Goal: Find contact information: Find contact information

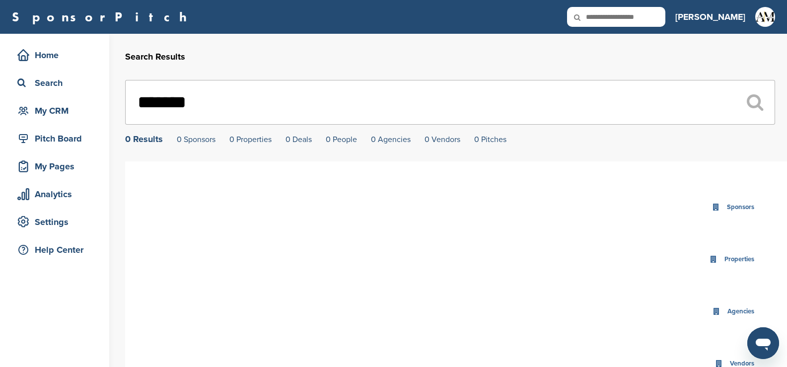
click at [210, 101] on input "*******" at bounding box center [450, 102] width 650 height 45
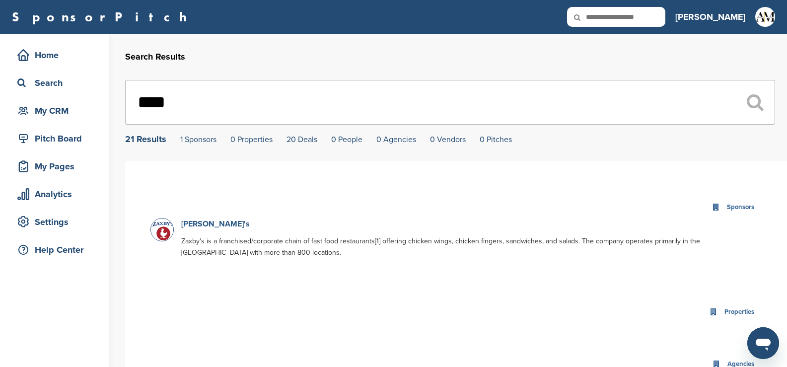
type input "****"
click at [192, 225] on link "[PERSON_NAME]'s" at bounding box center [215, 224] width 69 height 10
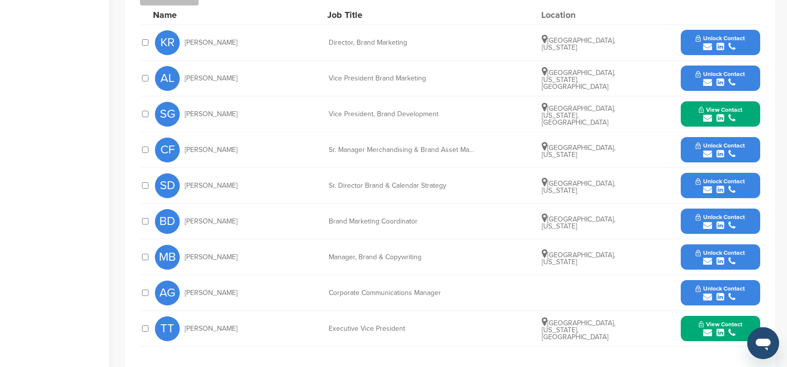
scroll to position [331, 0]
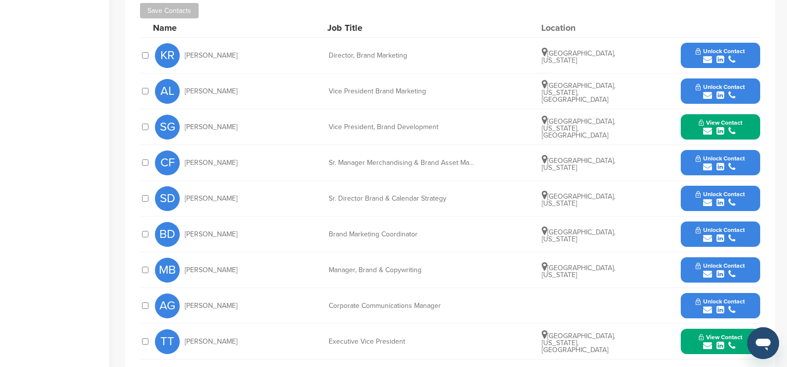
click at [719, 58] on icon "submit" at bounding box center [719, 59] width 7 height 9
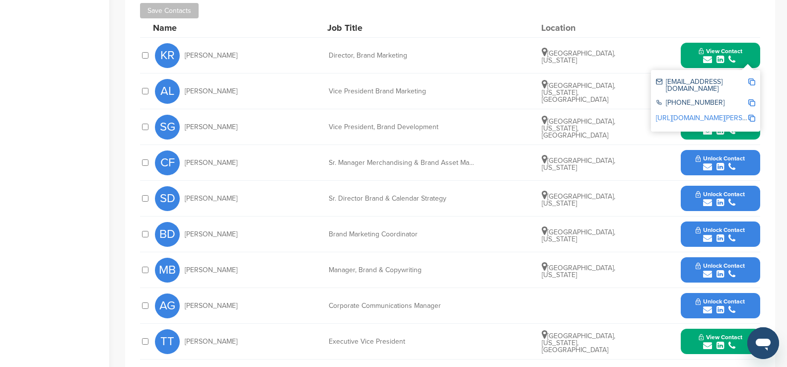
click at [649, 17] on div "Save Contacts" at bounding box center [450, 10] width 620 height 15
click at [688, 131] on button "View Contact" at bounding box center [721, 127] width 68 height 30
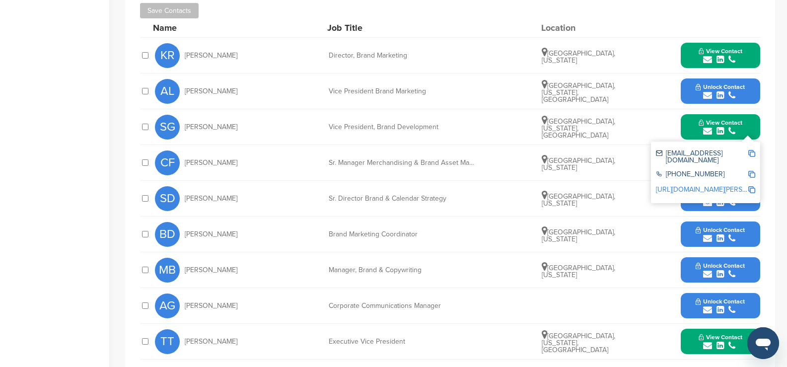
click at [721, 96] on icon "submit" at bounding box center [719, 95] width 7 height 9
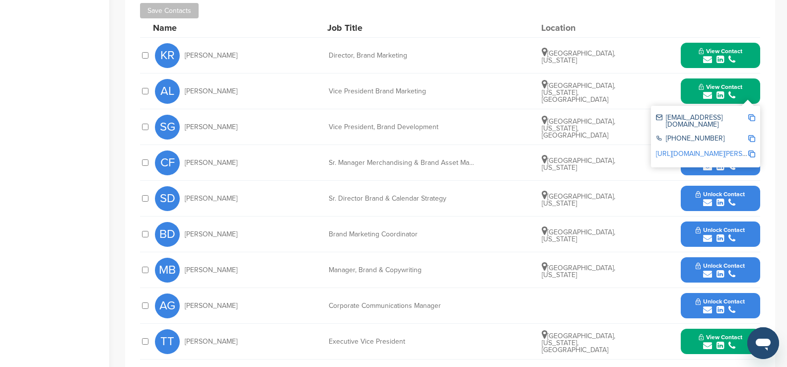
click at [624, 24] on div "Name Job Title Location" at bounding box center [456, 27] width 607 height 19
click at [773, 104] on div "**********" at bounding box center [450, 177] width 650 height 429
click at [692, 171] on button "Unlock Contact" at bounding box center [720, 163] width 73 height 30
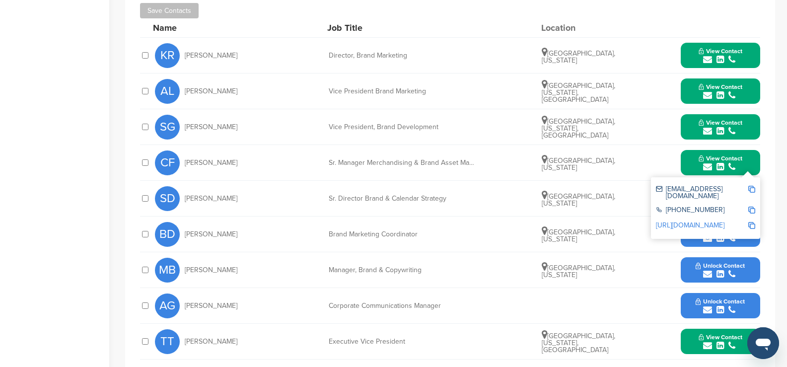
click at [721, 131] on icon "submit" at bounding box center [719, 131] width 7 height 9
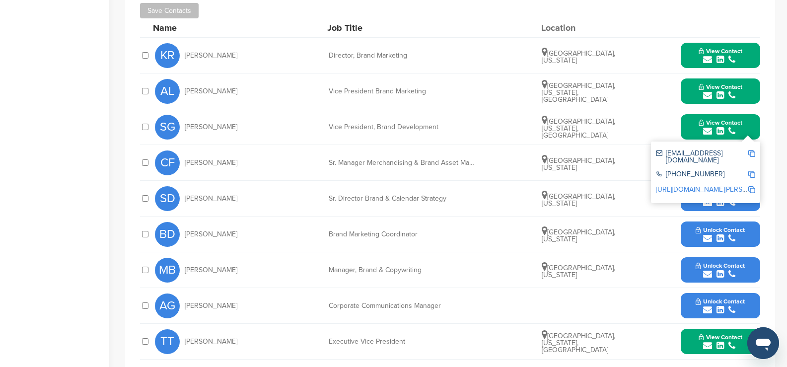
click at [690, 207] on button "Unlock Contact" at bounding box center [720, 199] width 73 height 30
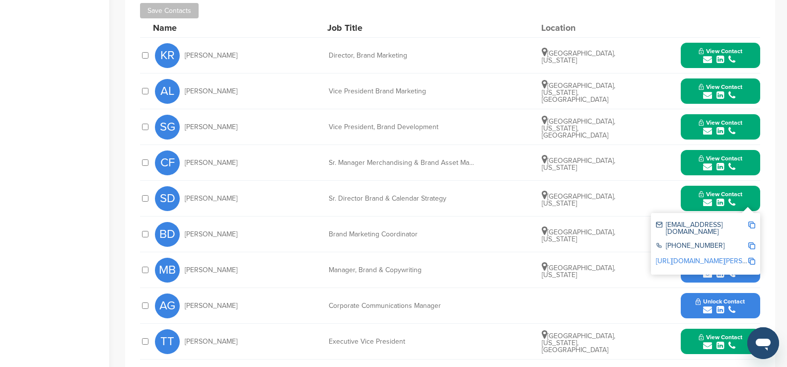
click at [105, 209] on div "Home Search My CRM Pitch Board My Pages Analytics Settings Help Center" at bounding box center [54, 92] width 109 height 778
click at [685, 343] on div "View Contact [EMAIL_ADDRESS][DOMAIN_NAME] [PHONE_NUMBER] [URL][DOMAIN_NAME][PER…" at bounding box center [720, 341] width 79 height 25
click at [692, 346] on button "View Contact" at bounding box center [721, 342] width 68 height 30
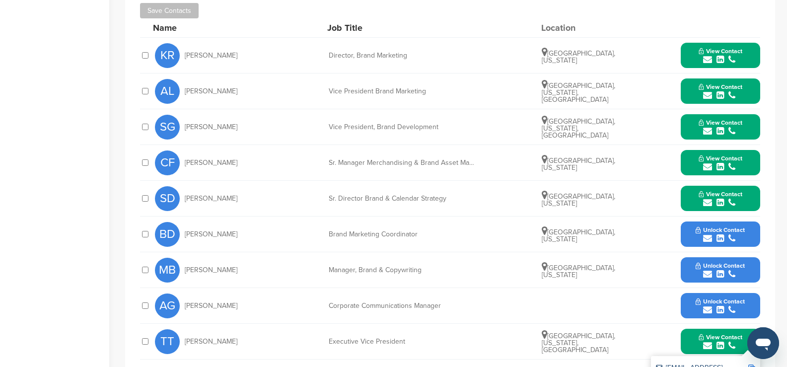
click at [720, 238] on icon "submit" at bounding box center [719, 238] width 7 height 9
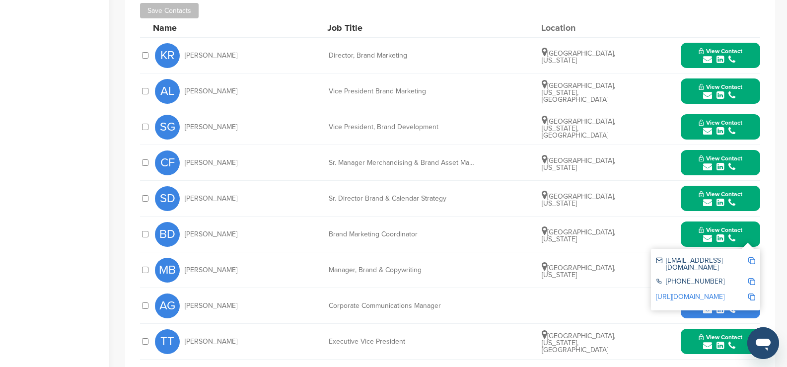
click at [689, 229] on button "View Contact" at bounding box center [721, 234] width 68 height 30
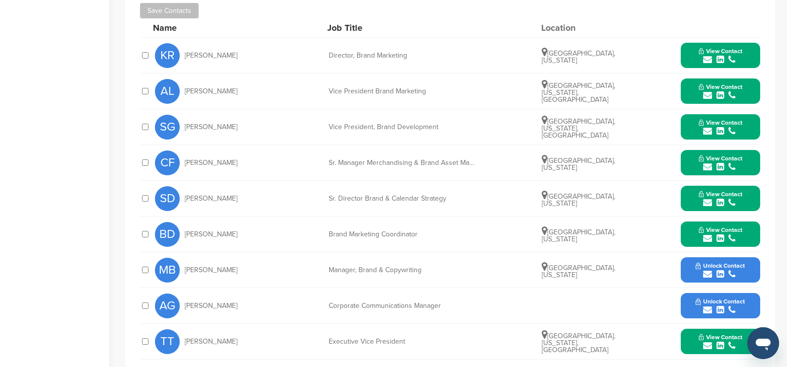
click at [720, 238] on icon "submit" at bounding box center [719, 238] width 7 height 9
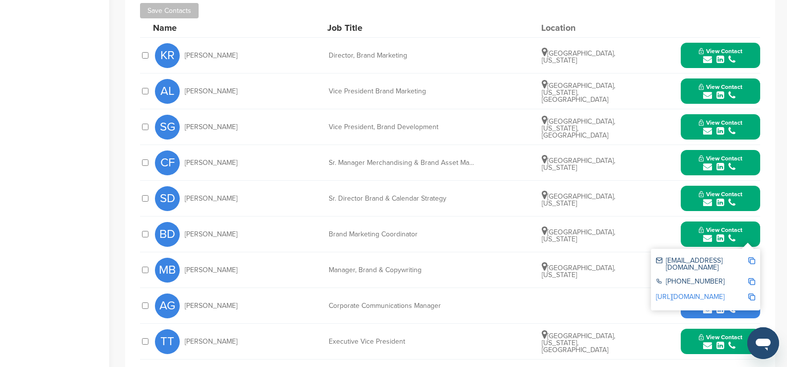
click at [720, 130] on icon "submit" at bounding box center [719, 131] width 7 height 9
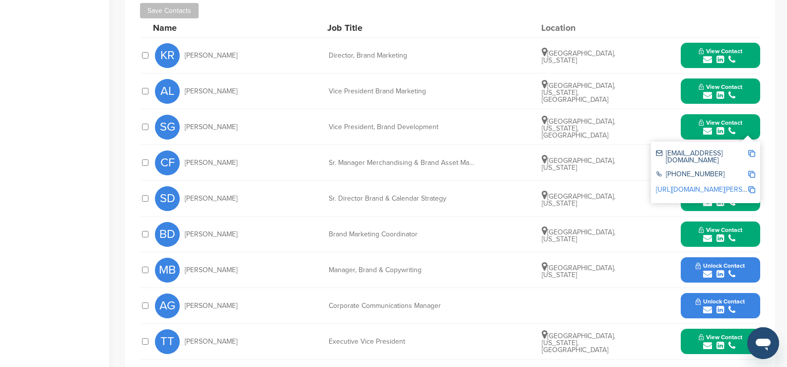
click at [707, 185] on link "[URL][DOMAIN_NAME][PERSON_NAME][PERSON_NAME]" at bounding box center [743, 189] width 174 height 8
click at [720, 238] on icon "submit" at bounding box center [719, 238] width 7 height 9
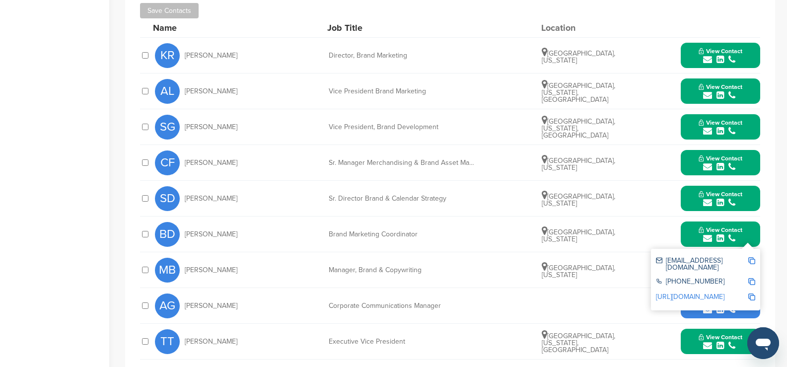
click at [683, 292] on link "[URL][DOMAIN_NAME]" at bounding box center [690, 296] width 69 height 8
